Goal: Information Seeking & Learning: Learn about a topic

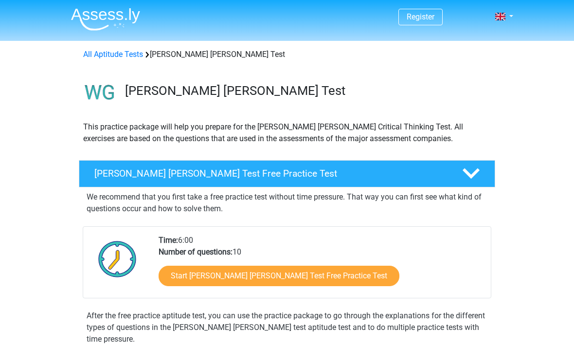
scroll to position [36, 0]
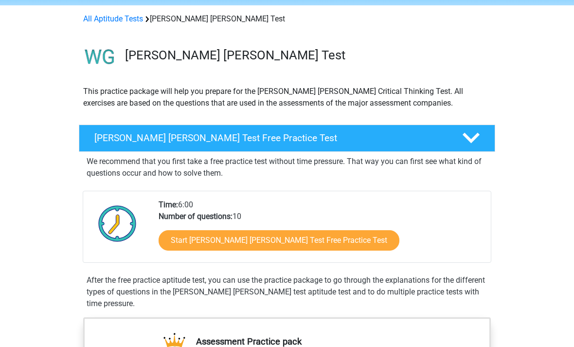
click at [188, 247] on link "Start Watson Glaser Test Free Practice Test" at bounding box center [279, 240] width 241 height 20
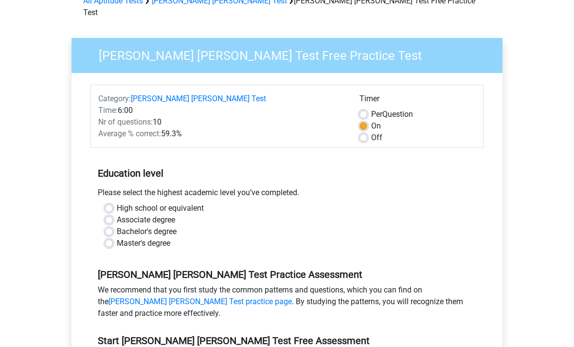
scroll to position [94, 0]
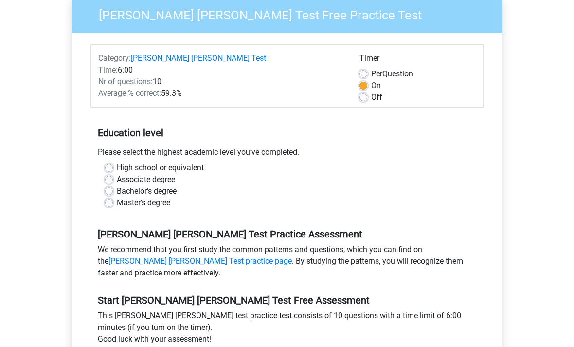
click at [117, 162] on label "High school or equivalent" at bounding box center [160, 168] width 87 height 12
click at [112, 162] on input "High school or equivalent" at bounding box center [109, 167] width 8 height 10
radio input "true"
click at [117, 185] on label "Bachelor's degree" at bounding box center [147, 191] width 60 height 12
click at [110, 185] on input "Bachelor's degree" at bounding box center [109, 190] width 8 height 10
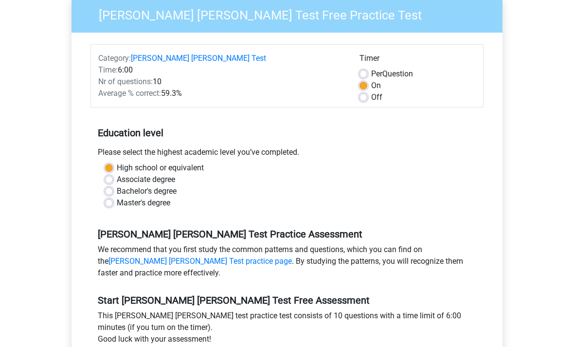
radio input "true"
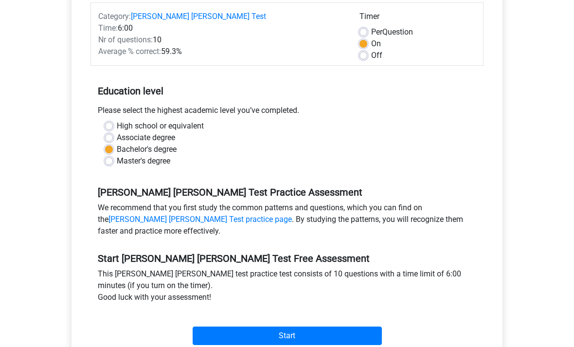
scroll to position [147, 0]
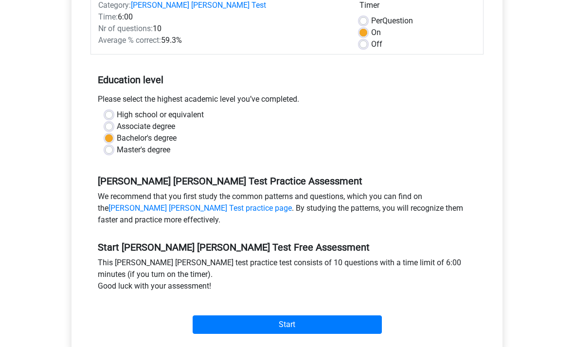
click at [342, 316] on input "Start" at bounding box center [287, 325] width 189 height 18
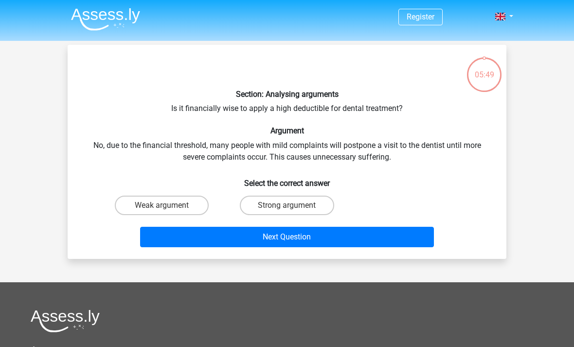
click at [310, 344] on h5 "Assessments" at bounding box center [287, 350] width 513 height 12
click at [316, 202] on label "Strong argument" at bounding box center [287, 205] width 94 height 19
click at [294, 205] on input "Strong argument" at bounding box center [290, 208] width 6 height 6
radio input "true"
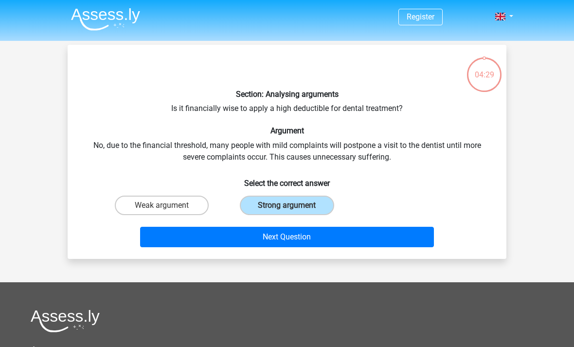
click at [389, 227] on button "Next Question" at bounding box center [287, 237] width 295 height 20
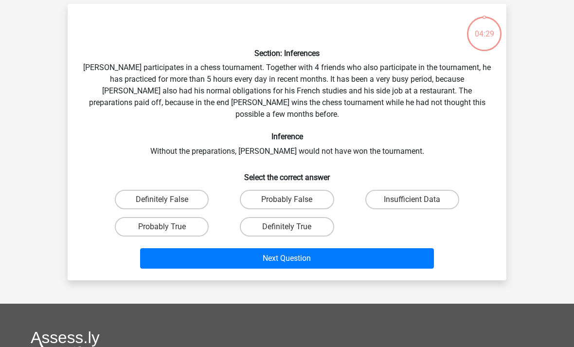
scroll to position [27, 0]
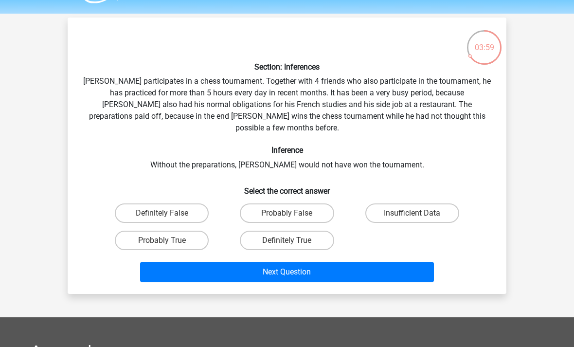
click at [439, 203] on label "Insufficient Data" at bounding box center [413, 212] width 94 height 19
click at [419, 213] on input "Insufficient Data" at bounding box center [415, 216] width 6 height 6
radio input "true"
click at [402, 262] on button "Next Question" at bounding box center [287, 272] width 295 height 20
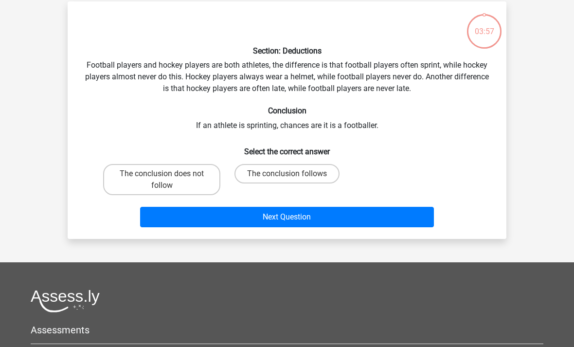
scroll to position [45, 0]
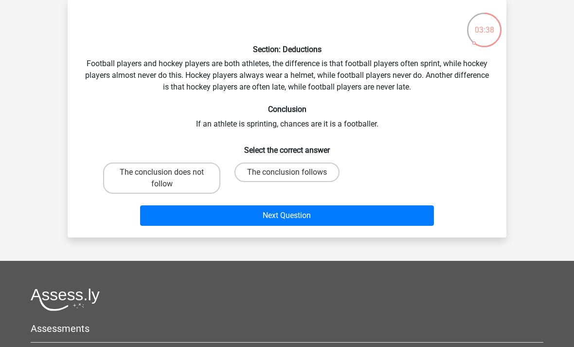
click at [323, 173] on label "The conclusion follows" at bounding box center [287, 172] width 105 height 19
click at [294, 173] on input "The conclusion follows" at bounding box center [290, 175] width 6 height 6
radio input "true"
click at [378, 212] on button "Next Question" at bounding box center [287, 215] width 295 height 20
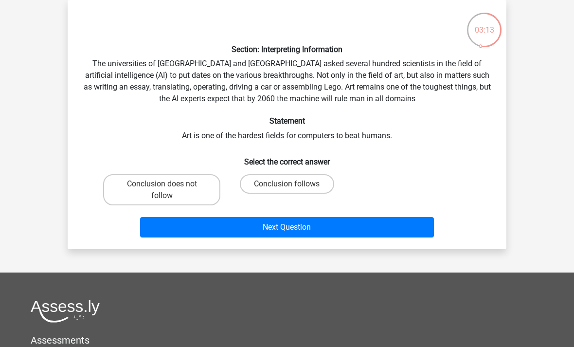
click at [313, 181] on label "Conclusion follows" at bounding box center [287, 183] width 94 height 19
click at [294, 184] on input "Conclusion follows" at bounding box center [290, 187] width 6 height 6
radio input "true"
click at [363, 229] on button "Next Question" at bounding box center [287, 227] width 295 height 20
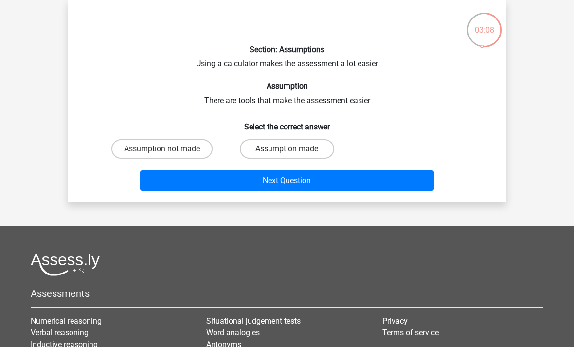
click at [316, 147] on label "Assumption made" at bounding box center [287, 148] width 94 height 19
click at [294, 149] on input "Assumption made" at bounding box center [290, 152] width 6 height 6
radio input "true"
click at [355, 177] on button "Next Question" at bounding box center [287, 180] width 295 height 20
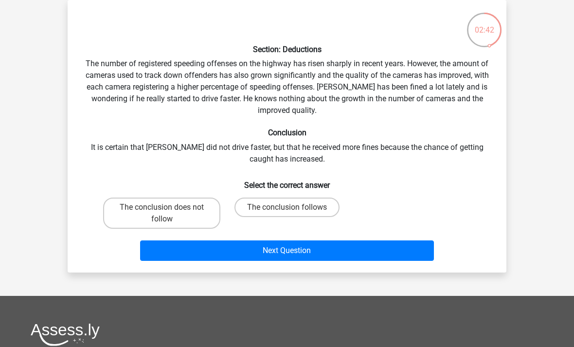
click at [129, 215] on label "The conclusion does not follow" at bounding box center [161, 213] width 117 height 31
click at [162, 214] on input "The conclusion does not follow" at bounding box center [165, 210] width 6 height 6
radio input "true"
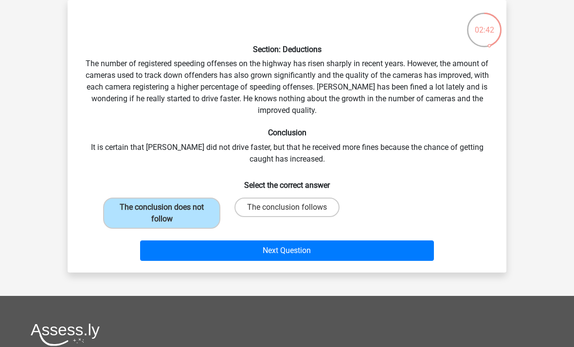
click at [398, 246] on button "Next Question" at bounding box center [287, 250] width 295 height 20
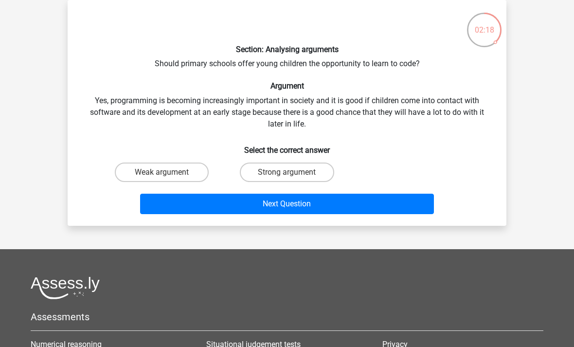
click at [134, 171] on label "Weak argument" at bounding box center [162, 172] width 94 height 19
click at [162, 172] on input "Weak argument" at bounding box center [165, 175] width 6 height 6
radio input "true"
click at [417, 205] on button "Next Question" at bounding box center [287, 204] width 295 height 20
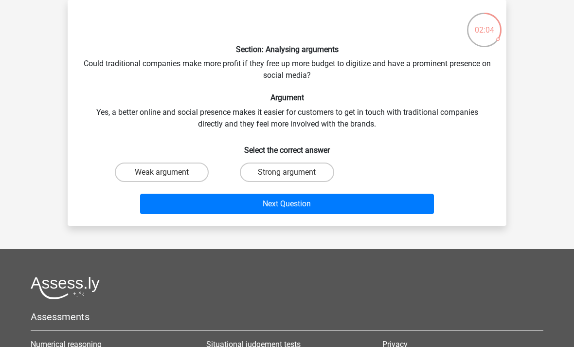
click at [320, 174] on label "Strong argument" at bounding box center [287, 172] width 94 height 19
click at [294, 174] on input "Strong argument" at bounding box center [290, 175] width 6 height 6
radio input "true"
click at [376, 202] on button "Next Question" at bounding box center [287, 204] width 295 height 20
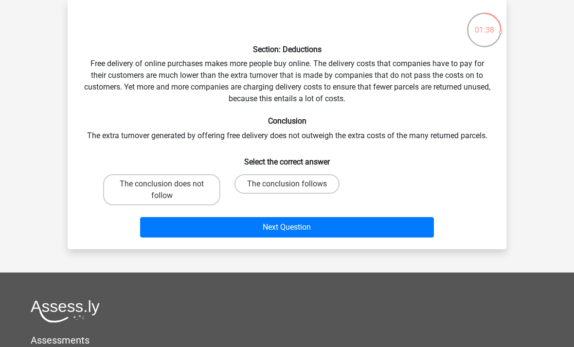
click at [126, 197] on label "The conclusion does not follow" at bounding box center [161, 189] width 117 height 31
click at [162, 190] on input "The conclusion does not follow" at bounding box center [165, 187] width 6 height 6
radio input "true"
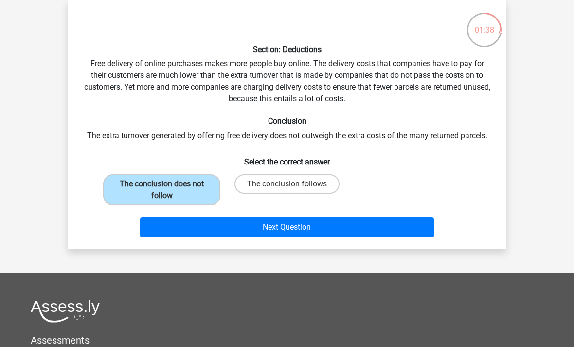
click at [397, 225] on button "Next Question" at bounding box center [287, 227] width 295 height 20
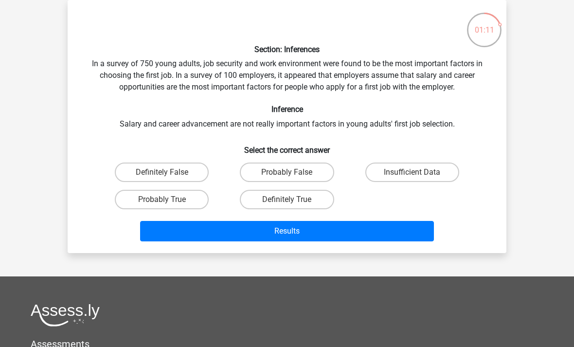
click at [140, 202] on label "Probably True" at bounding box center [162, 199] width 94 height 19
click at [162, 202] on input "Probably True" at bounding box center [165, 203] width 6 height 6
radio input "true"
click at [388, 230] on button "Results" at bounding box center [287, 231] width 295 height 20
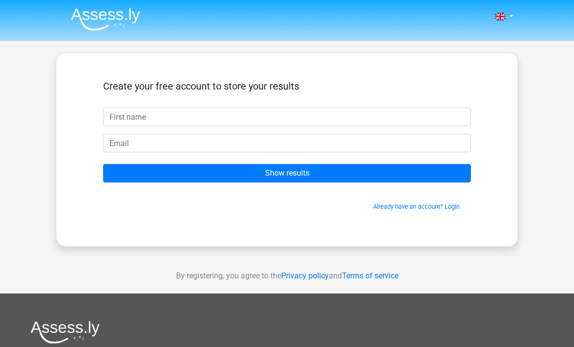
click at [382, 116] on input "text" at bounding box center [287, 117] width 368 height 18
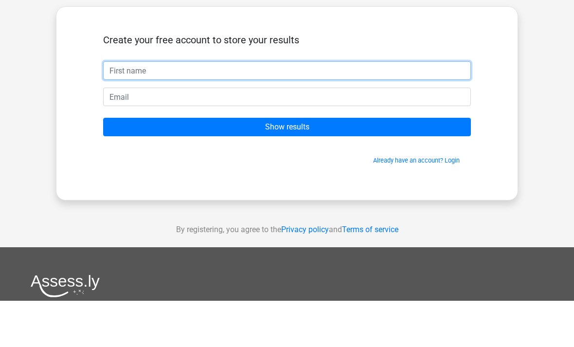
type input "Nathaniel"
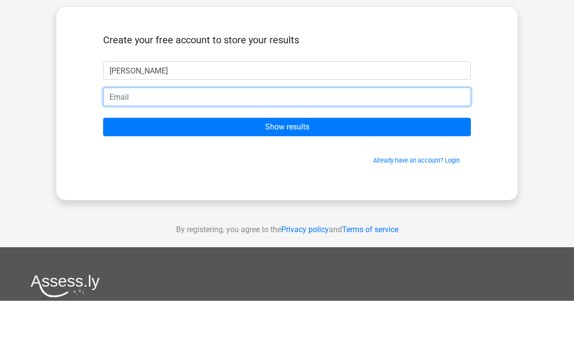
type input "scores.unmet8e@icloud.com"
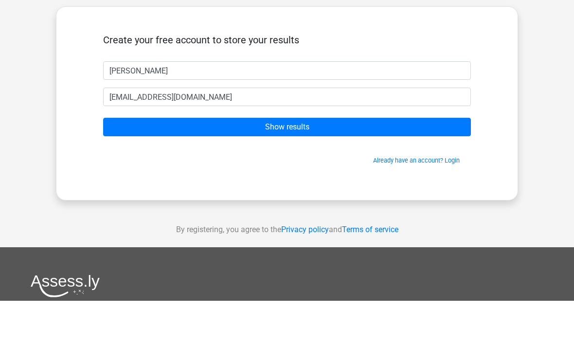
scroll to position [46, 0]
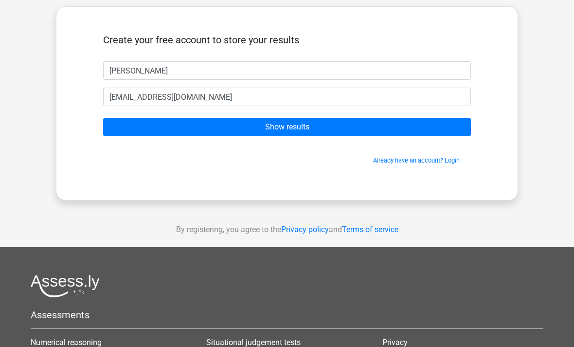
click at [367, 131] on input "Show results" at bounding box center [287, 127] width 368 height 18
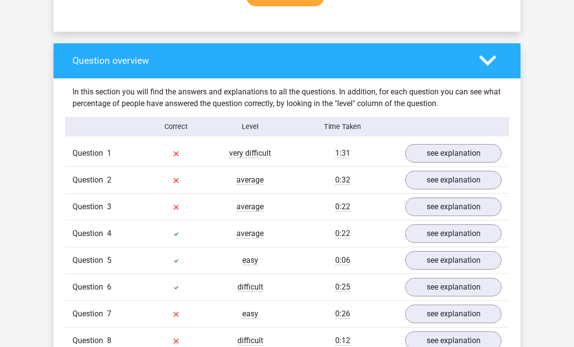
scroll to position [677, 0]
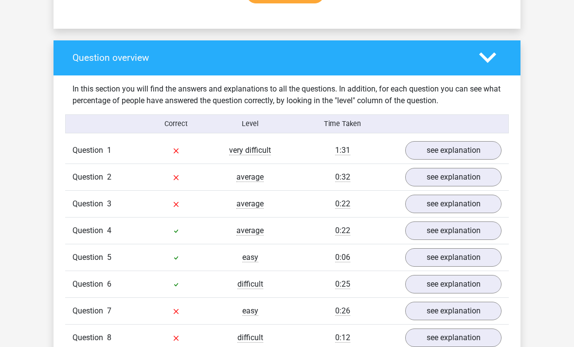
click at [462, 141] on link "see explanation" at bounding box center [454, 150] width 96 height 18
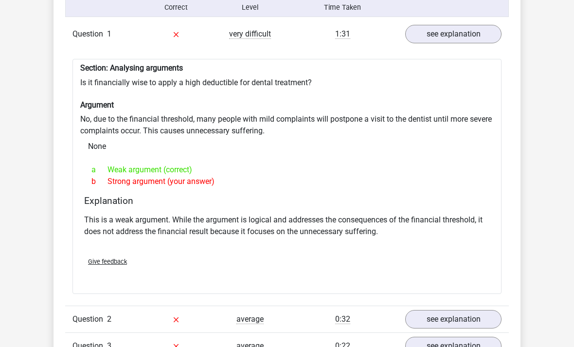
scroll to position [816, 0]
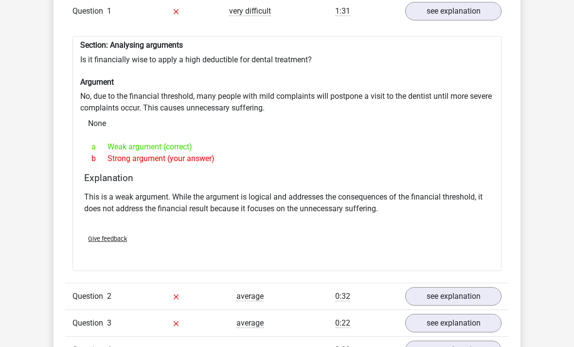
click at [449, 283] on div "Question 2 average 0:32 see explanation" at bounding box center [287, 296] width 444 height 27
click at [449, 288] on link "see explanation" at bounding box center [454, 297] width 96 height 18
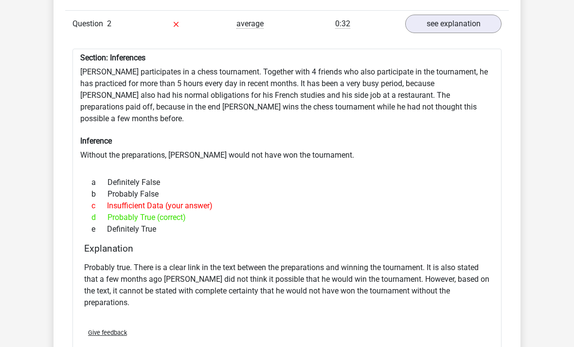
scroll to position [1092, 0]
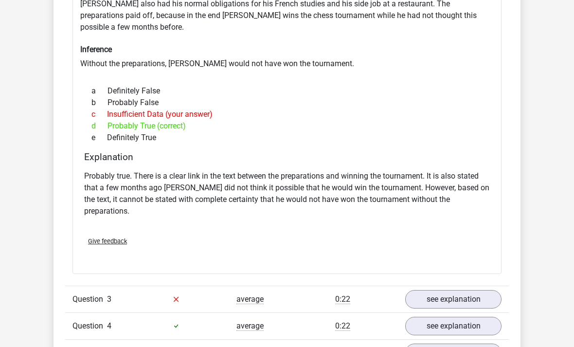
click at [448, 291] on link "see explanation" at bounding box center [454, 300] width 96 height 18
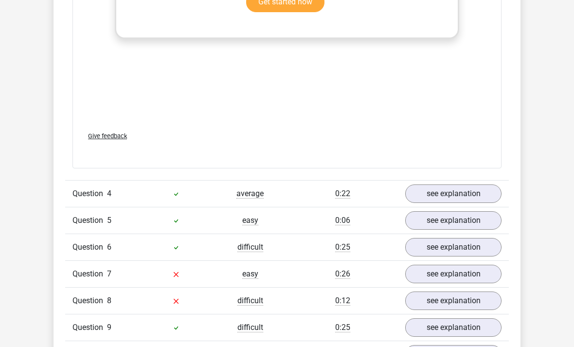
scroll to position [1867, 0]
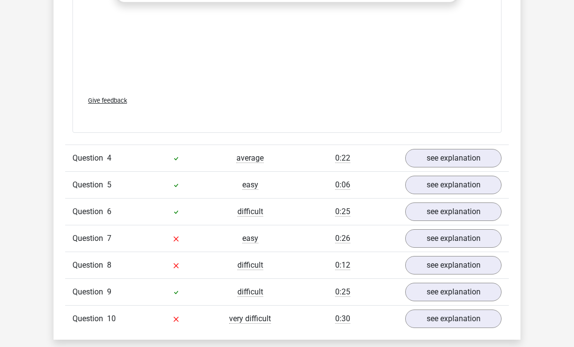
click at [471, 229] on link "see explanation" at bounding box center [454, 238] width 96 height 18
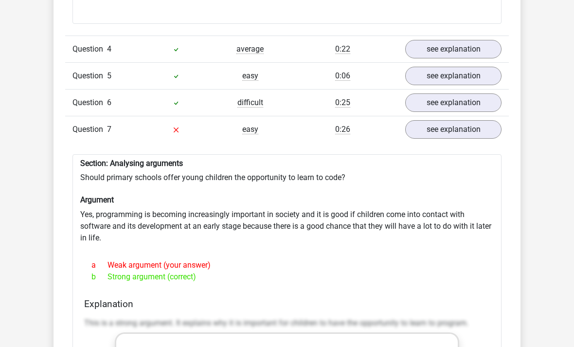
scroll to position [1977, 0]
click at [483, 120] on link "see explanation" at bounding box center [454, 129] width 96 height 18
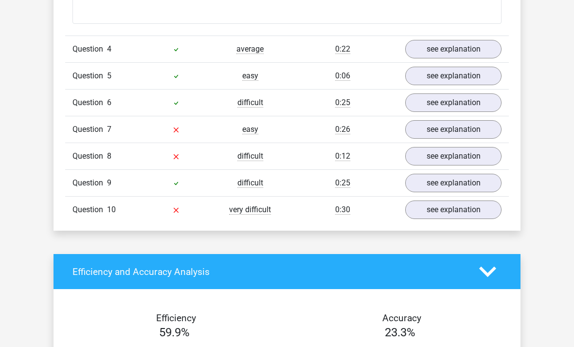
click at [479, 147] on link "see explanation" at bounding box center [454, 156] width 96 height 18
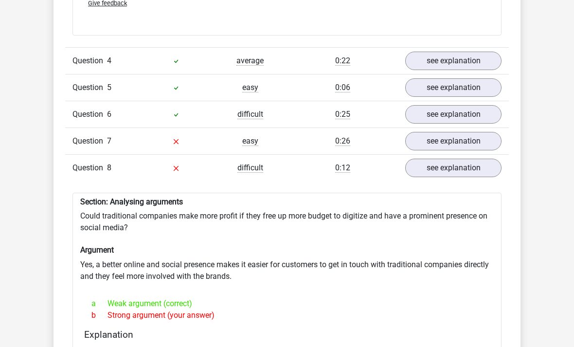
scroll to position [1964, 0]
click at [489, 106] on link "see explanation" at bounding box center [454, 115] width 96 height 18
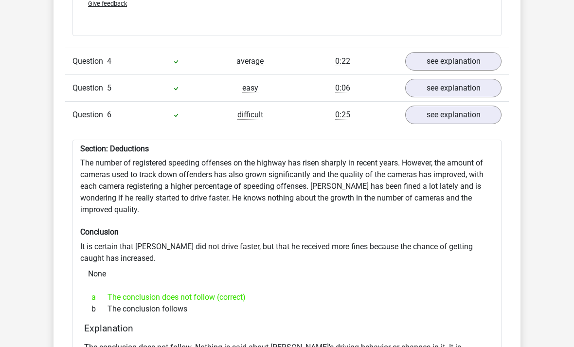
click at [484, 106] on link "see explanation" at bounding box center [454, 115] width 96 height 18
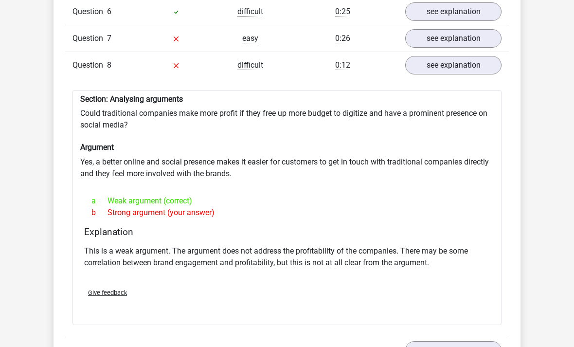
scroll to position [2083, 0]
